Goal: Check status: Check status

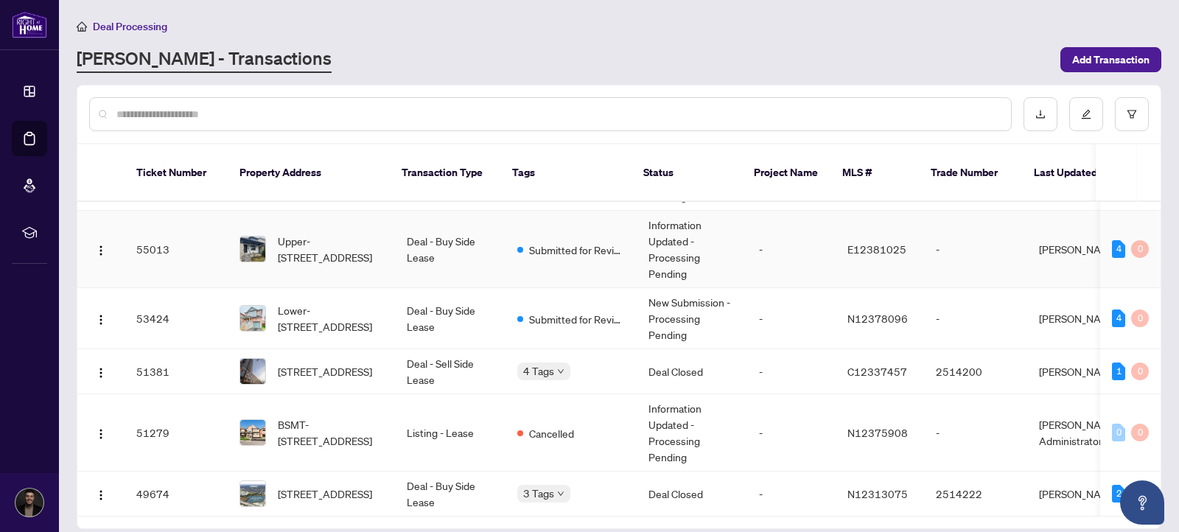
scroll to position [55, 0]
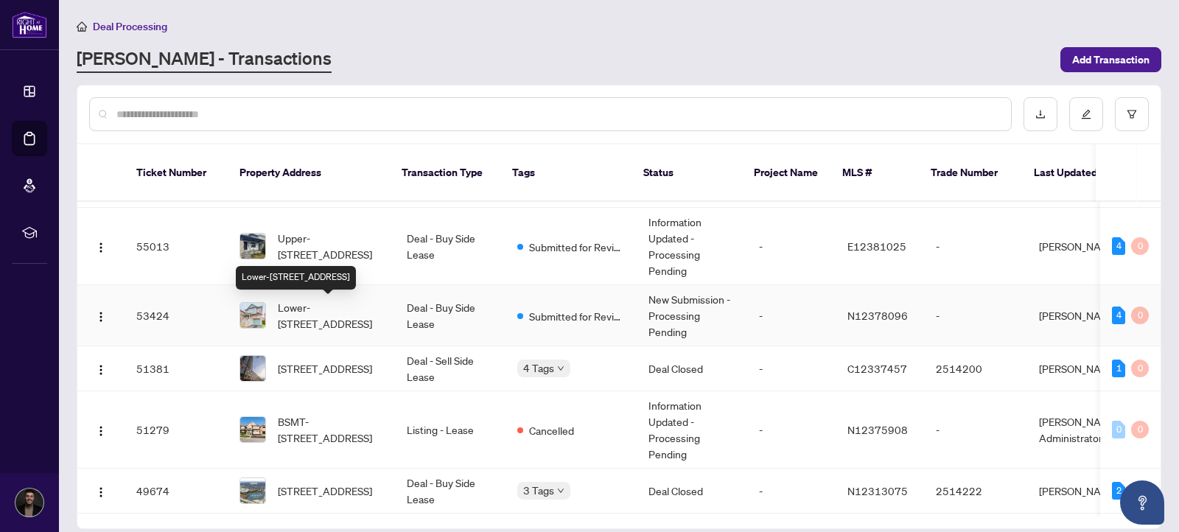
click at [360, 316] on span "Lower-[STREET_ADDRESS]" at bounding box center [330, 315] width 105 height 32
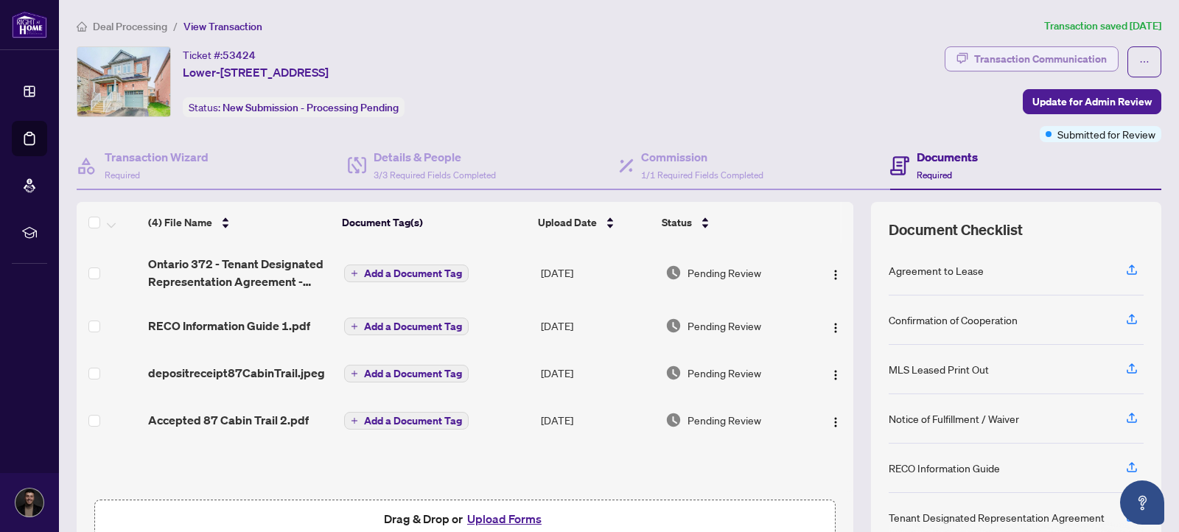
click at [1090, 68] on div "Transaction Communication" at bounding box center [1040, 59] width 133 height 24
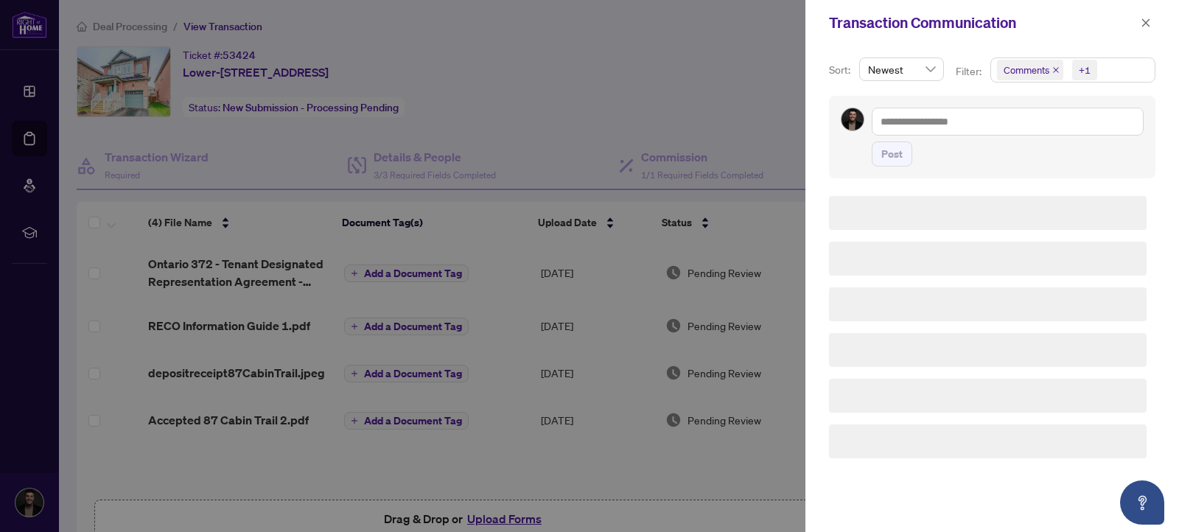
click at [1159, 23] on div "Transaction Communication" at bounding box center [993, 23] width 374 height 46
click at [1148, 24] on icon "close" at bounding box center [1146, 23] width 10 height 10
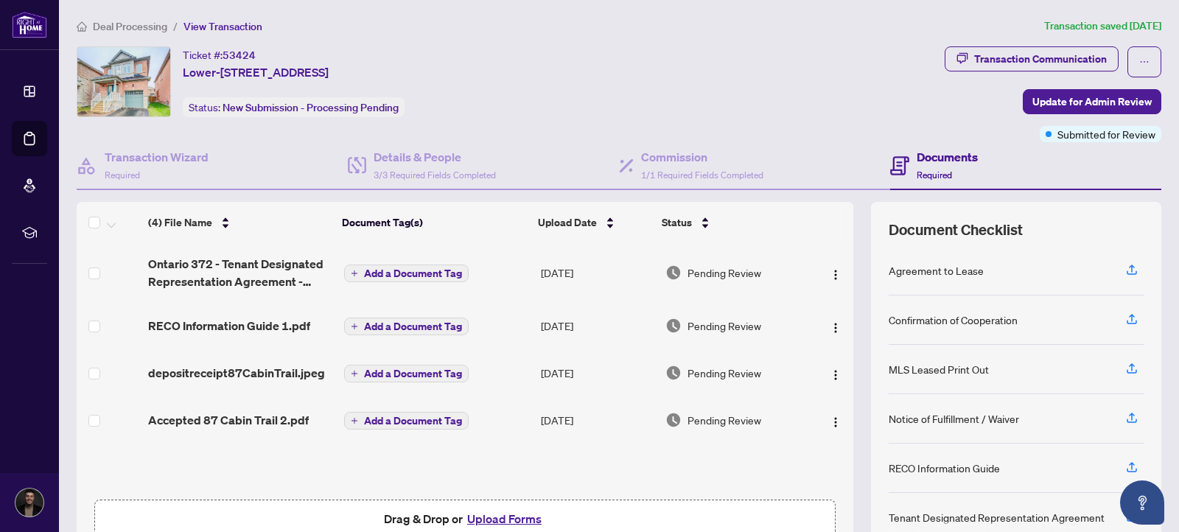
click at [1085, 114] on div "Transaction Communication Update for Admin Review Submitted for Review" at bounding box center [1053, 94] width 217 height 96
click at [1083, 110] on span "Update for Admin Review" at bounding box center [1092, 102] width 119 height 24
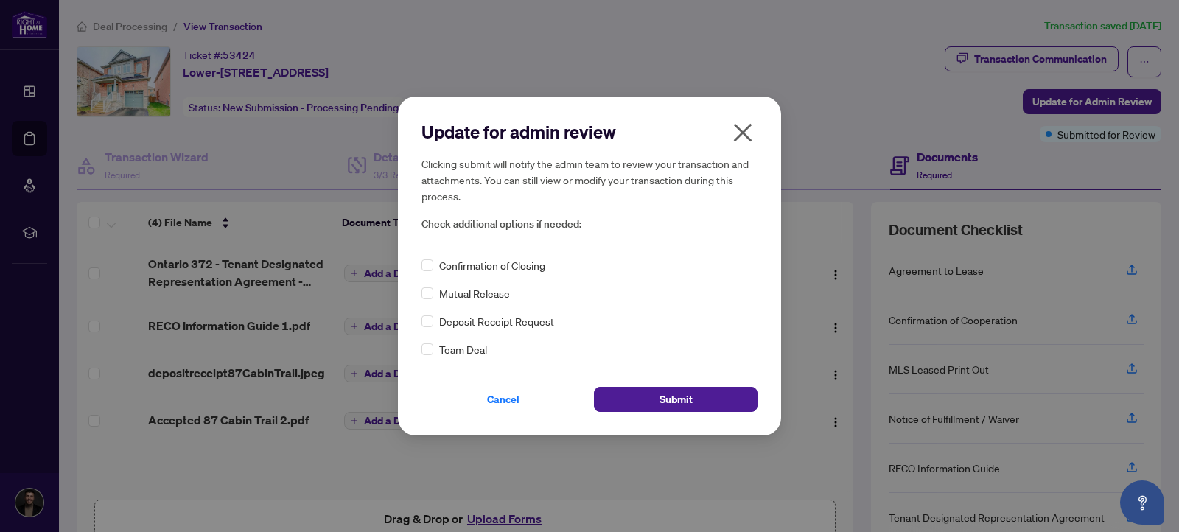
click at [496, 272] on span "Confirmation of Closing" at bounding box center [492, 265] width 106 height 16
